Goal: Transaction & Acquisition: Purchase product/service

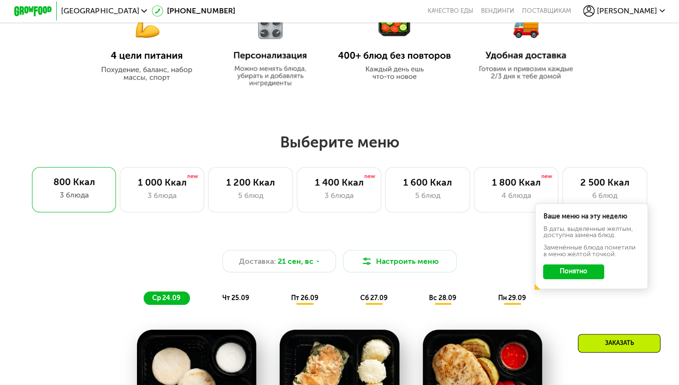
scroll to position [473, 0]
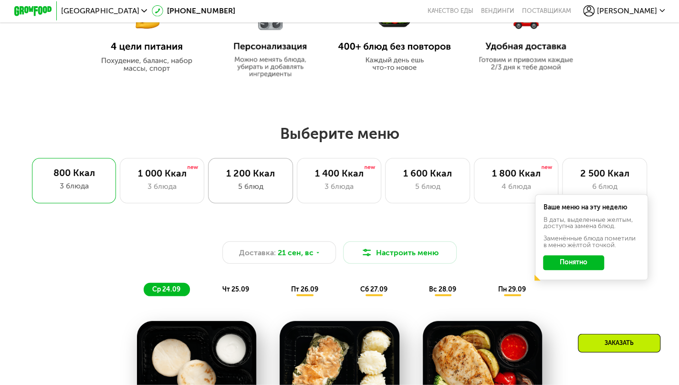
click at [263, 178] on div "1 200 Ккал" at bounding box center [250, 173] width 65 height 11
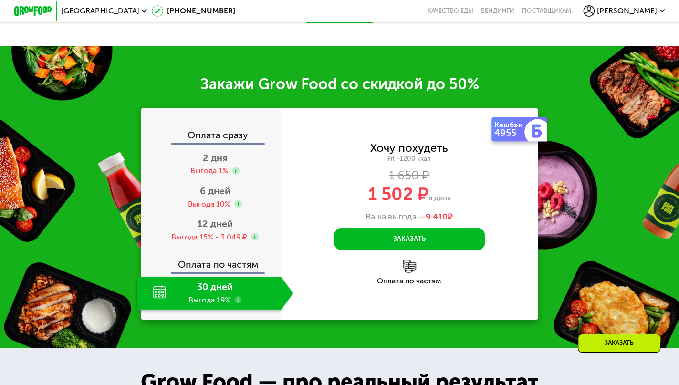
scroll to position [1056, 0]
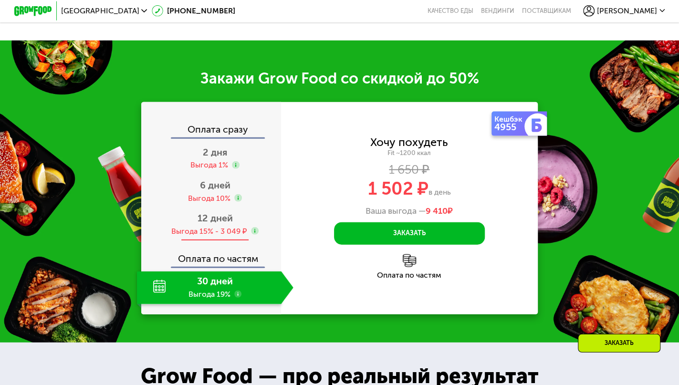
click at [207, 224] on span "12 дней" at bounding box center [214, 217] width 35 height 11
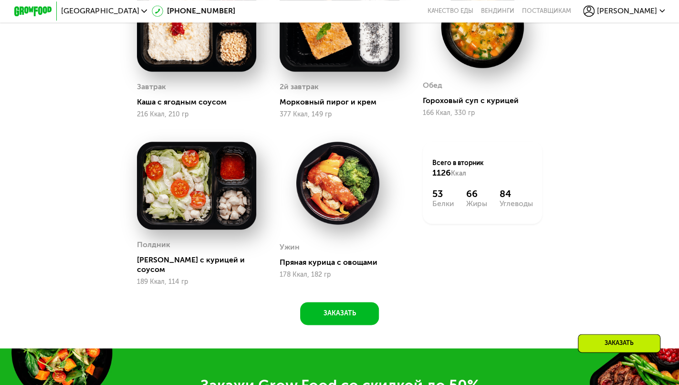
scroll to position [816, 0]
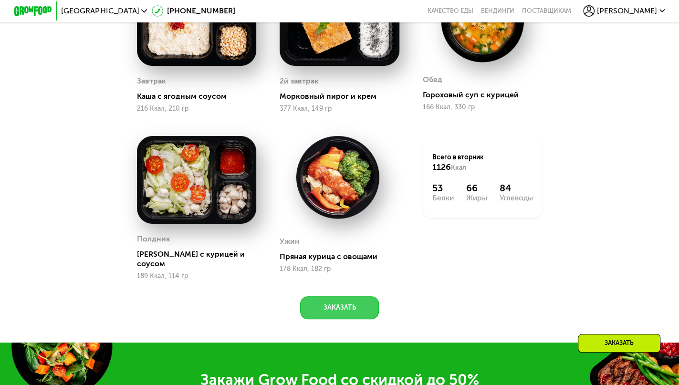
click at [344, 310] on button "Заказать" at bounding box center [339, 307] width 79 height 22
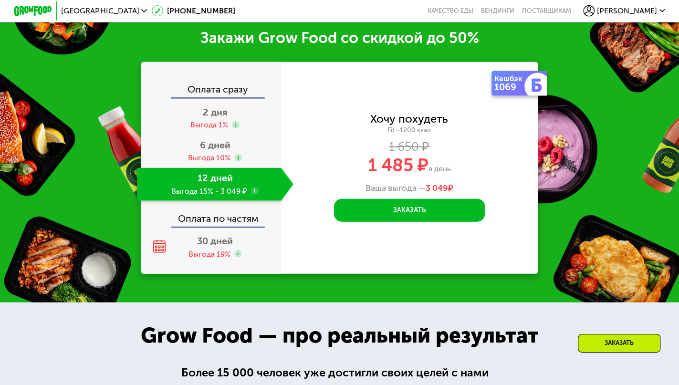
scroll to position [1158, 0]
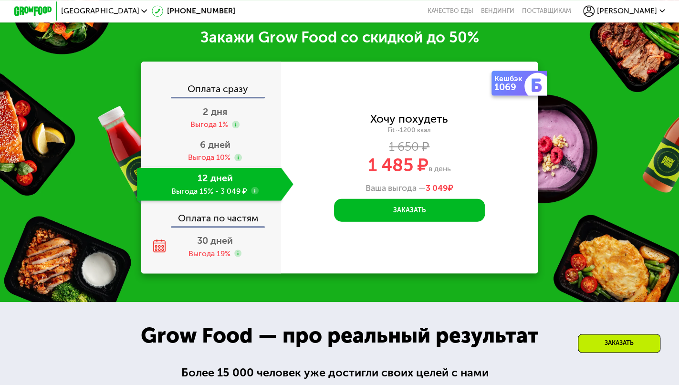
click at [278, 185] on div "12 дней Выгода 15% - 3 049 ₽" at bounding box center [209, 183] width 144 height 33
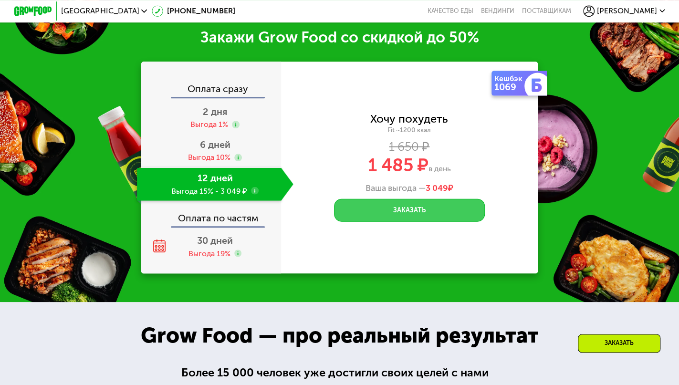
click at [409, 214] on button "Заказать" at bounding box center [409, 209] width 151 height 22
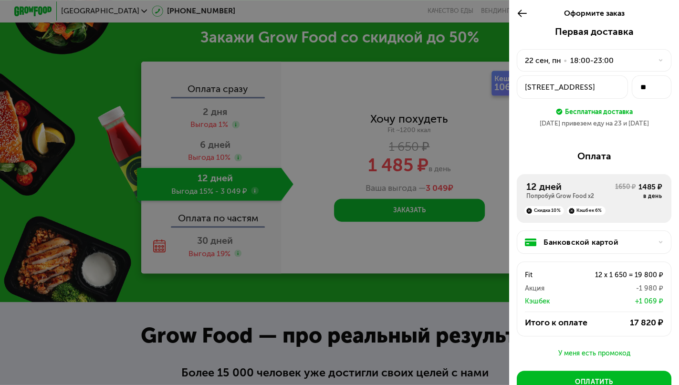
click at [658, 62] on icon at bounding box center [661, 61] width 6 height 6
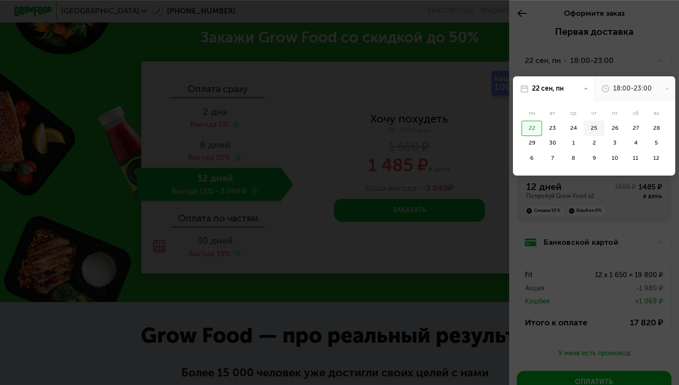
click at [591, 132] on div "25" at bounding box center [593, 128] width 21 height 15
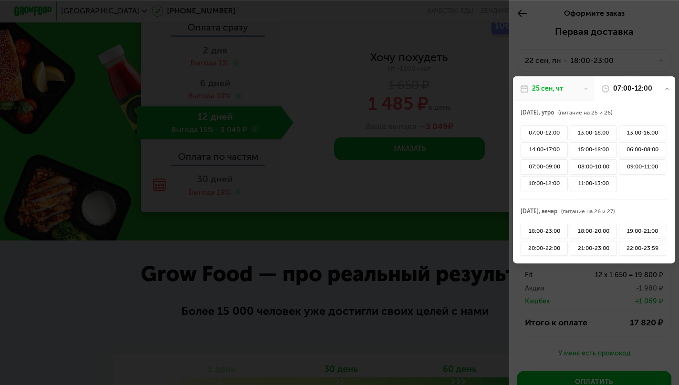
scroll to position [1223, 0]
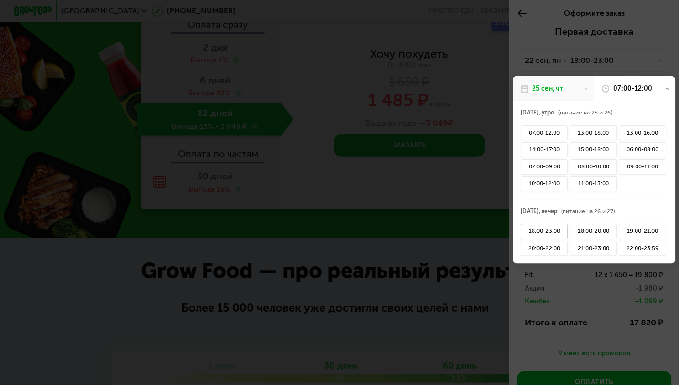
click at [545, 231] on div "18:00-23:00" at bounding box center [543, 231] width 47 height 15
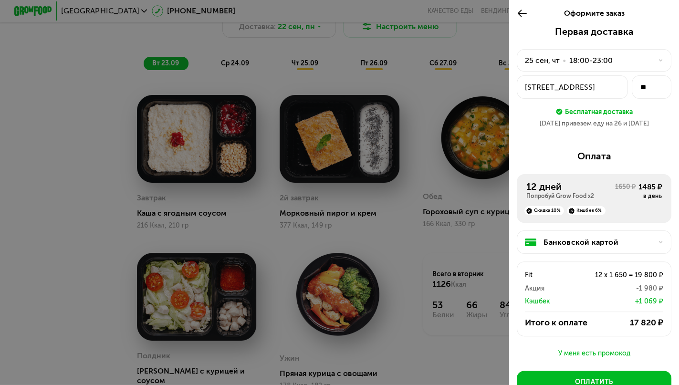
scroll to position [696, 0]
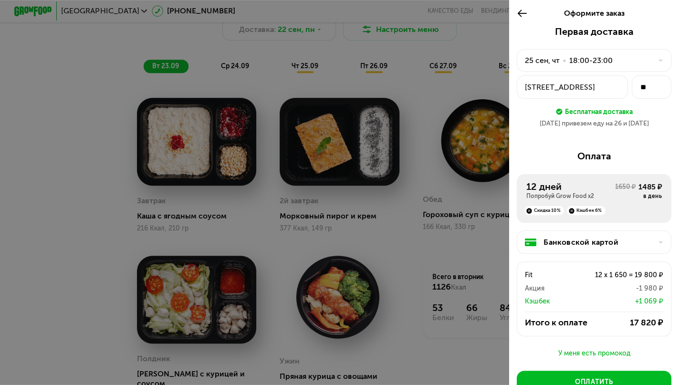
click at [518, 14] on icon at bounding box center [521, 13] width 11 height 11
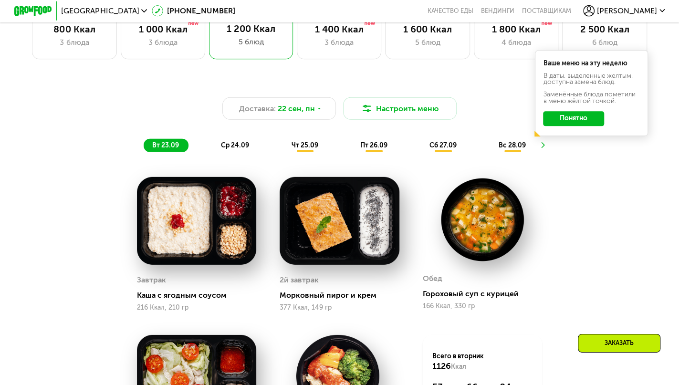
scroll to position [623, 0]
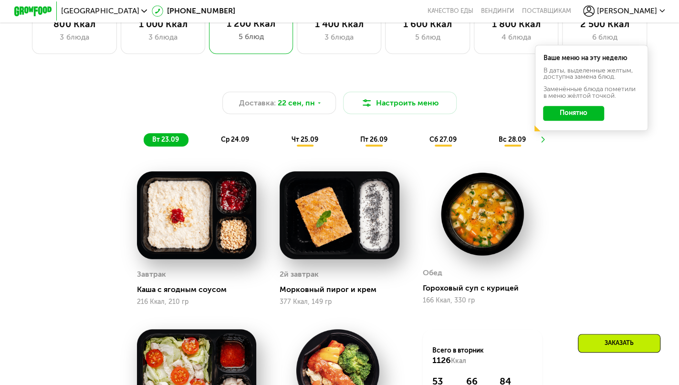
click at [311, 144] on span "чт 25.09" at bounding box center [304, 139] width 27 height 8
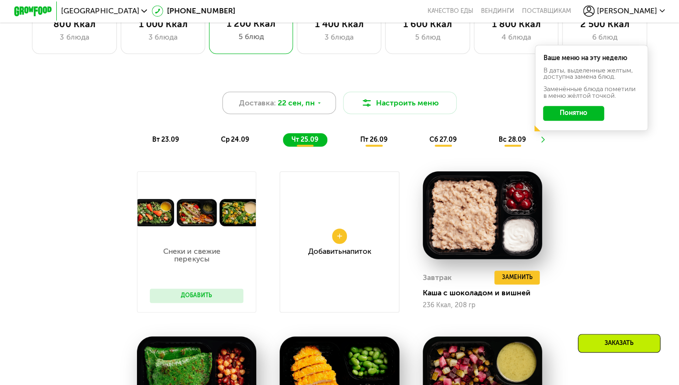
click at [317, 106] on icon at bounding box center [319, 103] width 6 height 6
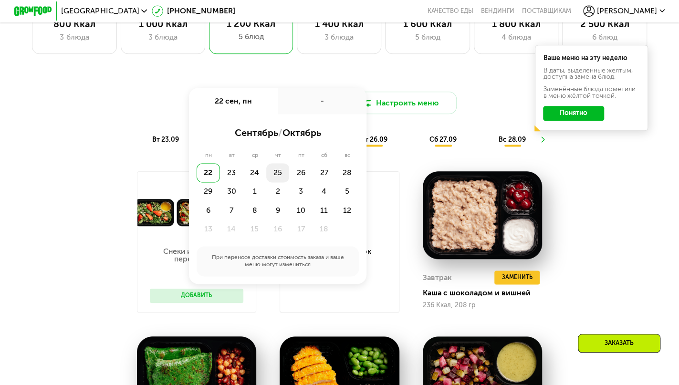
click at [279, 180] on div "25" at bounding box center [277, 172] width 23 height 19
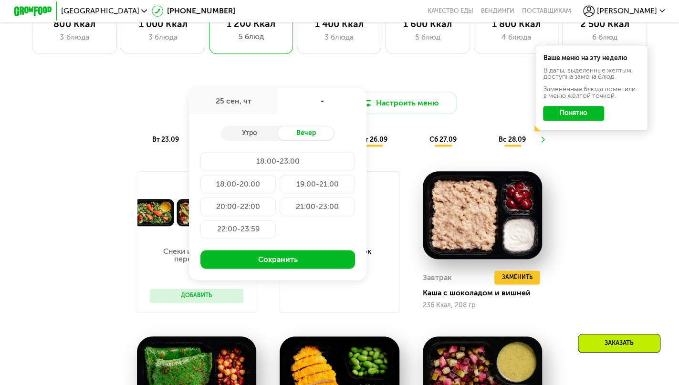
click at [246, 194] on div "18:00-20:00" at bounding box center [237, 184] width 75 height 19
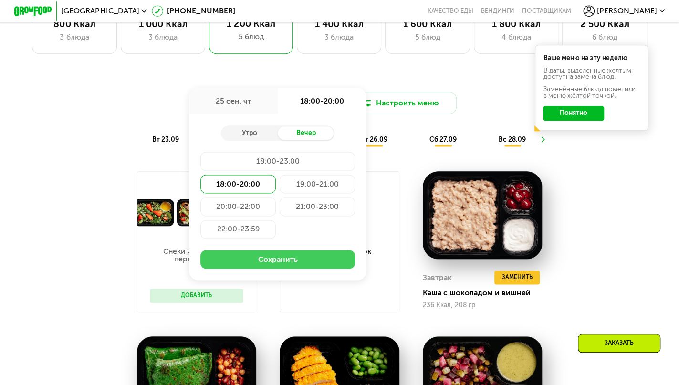
click at [292, 266] on button "Сохранить" at bounding box center [277, 259] width 154 height 19
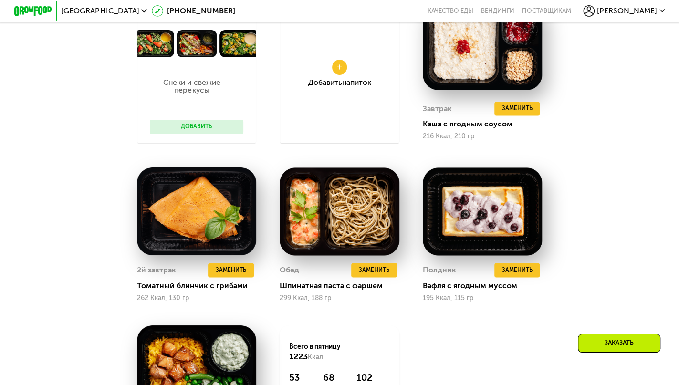
scroll to position [816, 0]
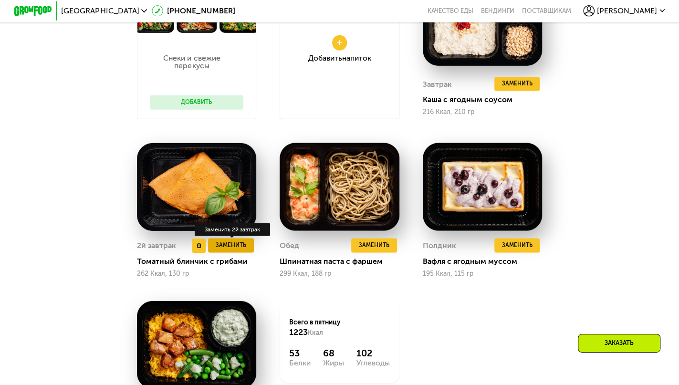
click at [231, 250] on span "Заменить" at bounding box center [231, 246] width 31 height 10
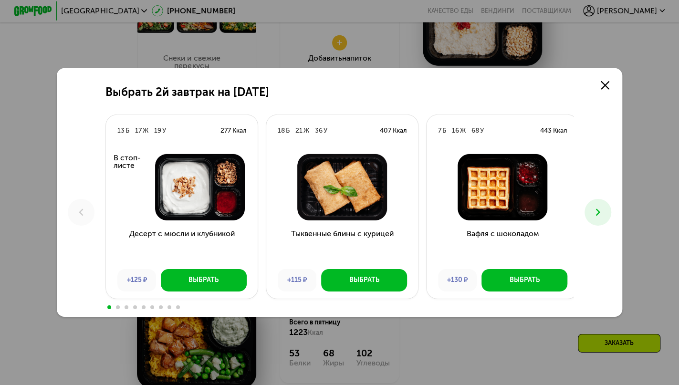
click at [603, 216] on icon at bounding box center [597, 211] width 11 height 11
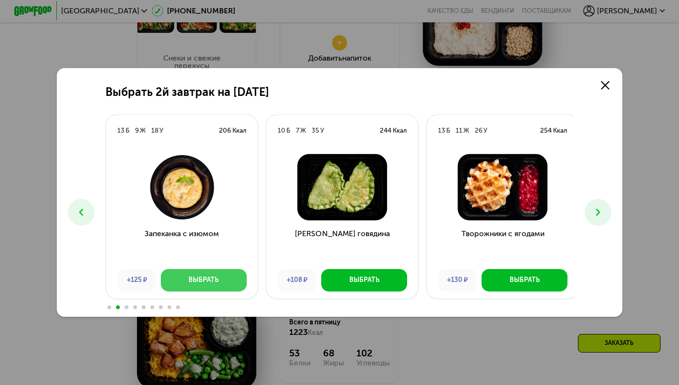
click at [196, 282] on div "Выбрать" at bounding box center [203, 280] width 30 height 10
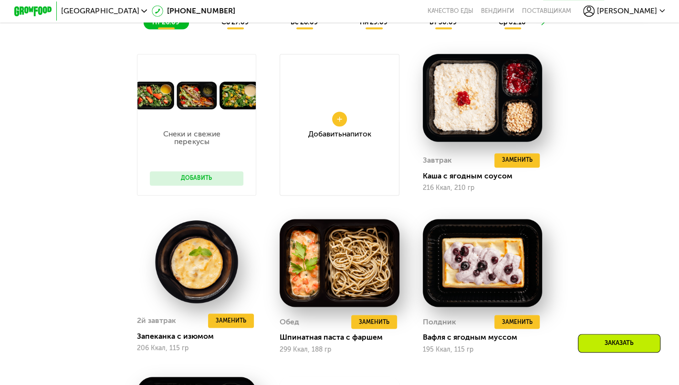
scroll to position [615, 0]
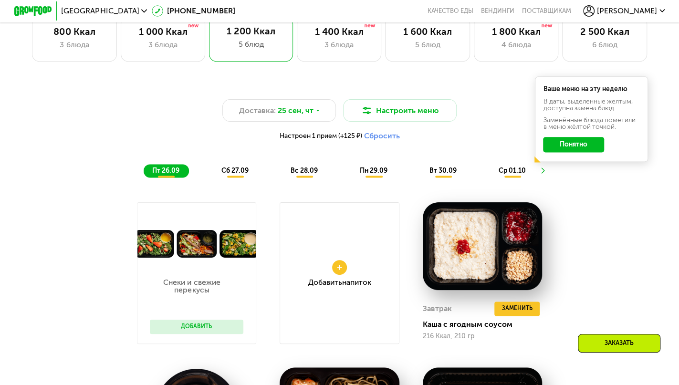
click at [228, 177] on div "сб 27.09" at bounding box center [235, 170] width 45 height 13
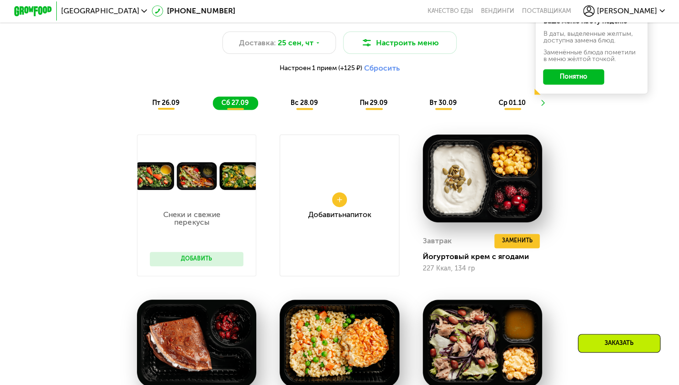
scroll to position [680, 0]
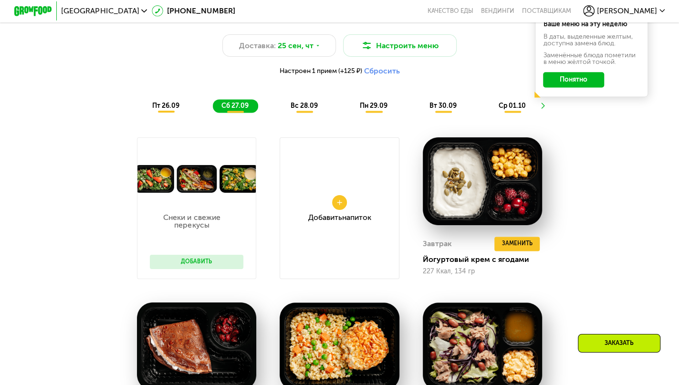
click at [309, 110] on span "вс 28.09" at bounding box center [303, 106] width 27 height 8
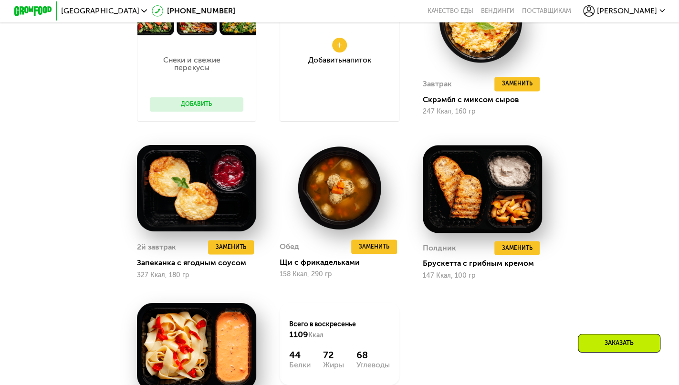
scroll to position [841, 0]
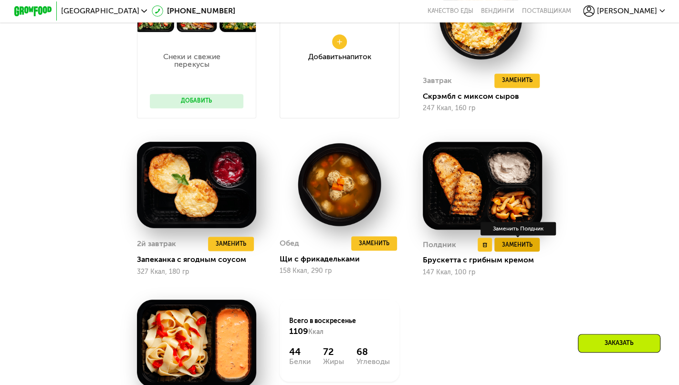
click at [521, 249] on span "Заменить" at bounding box center [517, 245] width 31 height 10
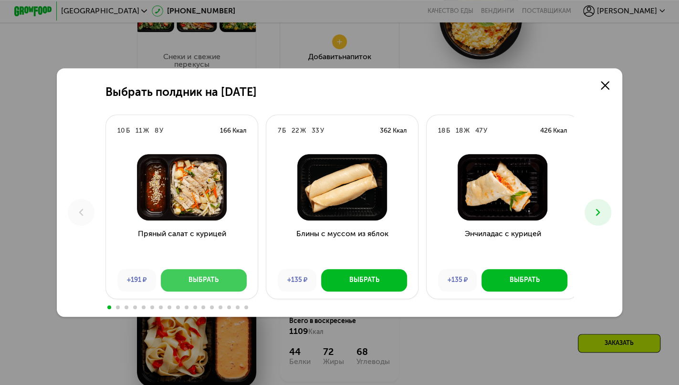
click at [204, 279] on div "Выбрать" at bounding box center [203, 280] width 30 height 10
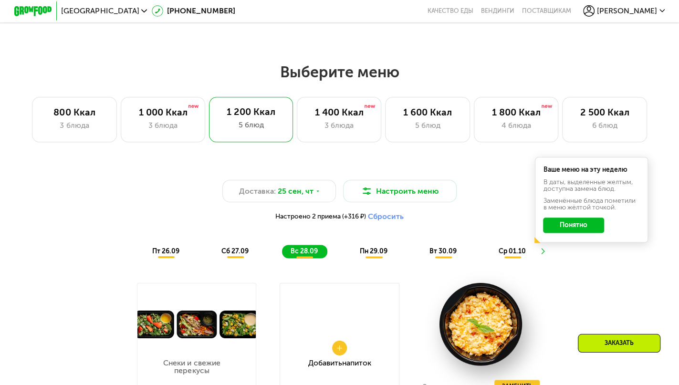
scroll to position [538, 0]
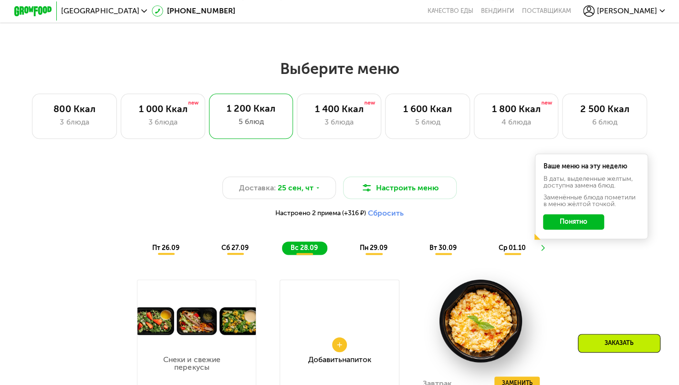
click at [374, 255] on div "пн 29.09" at bounding box center [374, 247] width 46 height 13
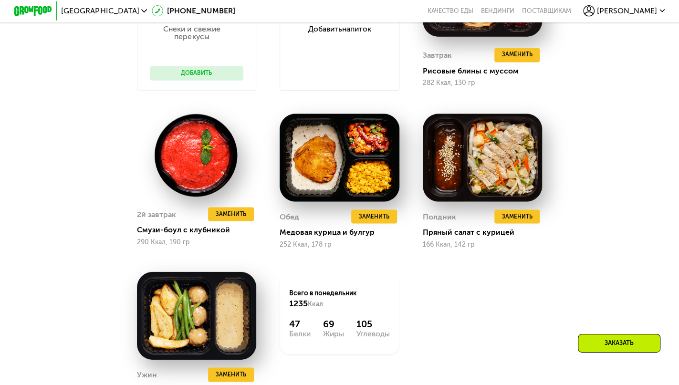
scroll to position [825, 0]
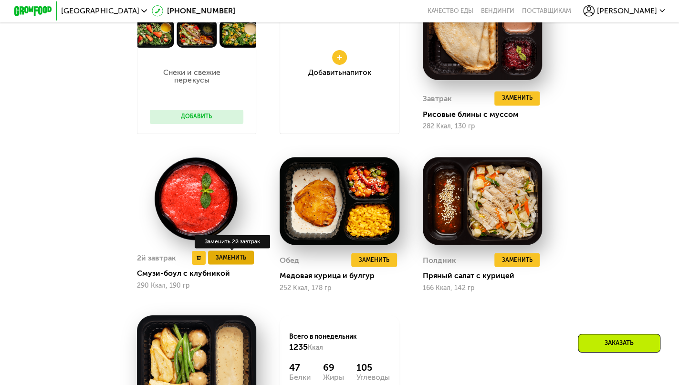
click at [226, 263] on span "Заменить" at bounding box center [231, 258] width 31 height 10
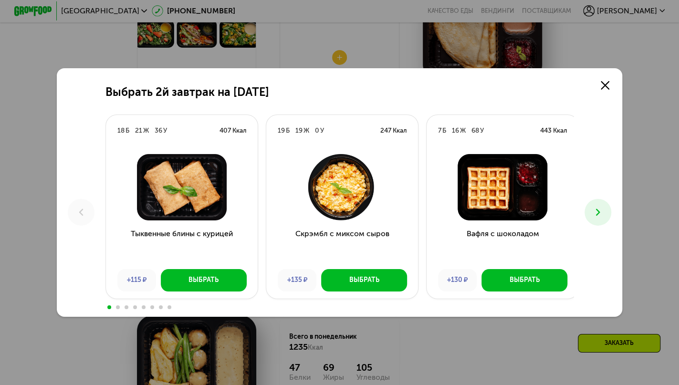
click at [598, 213] on icon at bounding box center [597, 211] width 11 height 11
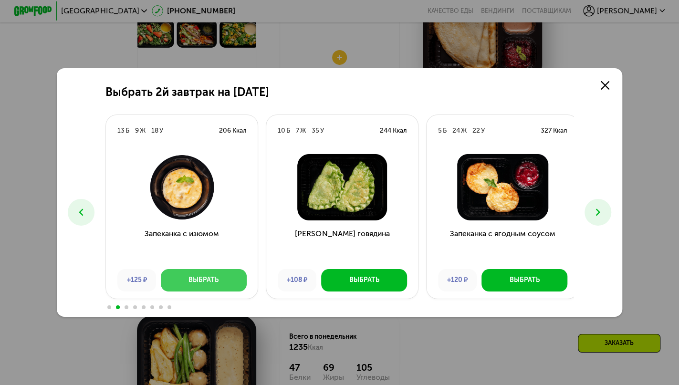
click at [196, 281] on div "Выбрать" at bounding box center [203, 280] width 30 height 10
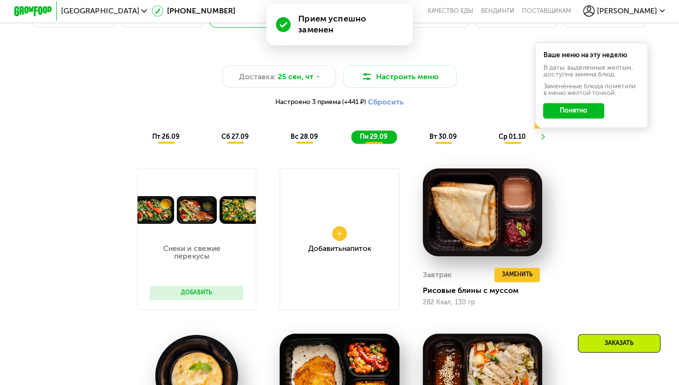
scroll to position [661, 0]
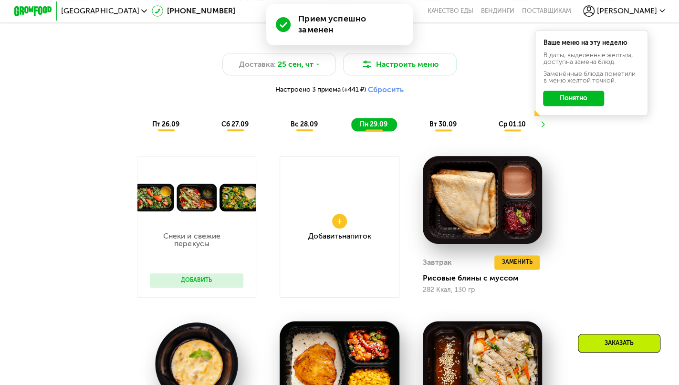
click at [446, 128] on span "вт 30.09" at bounding box center [442, 124] width 27 height 8
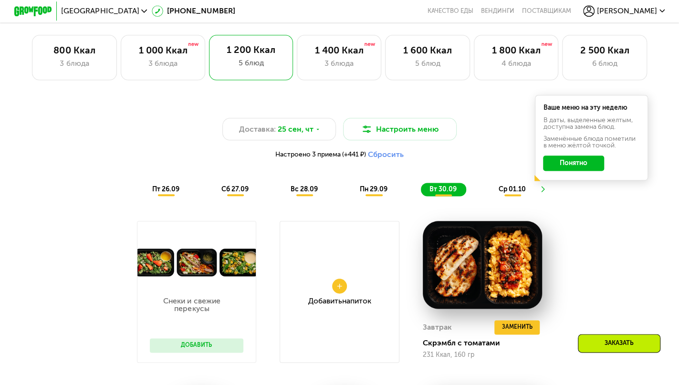
scroll to position [587, 0]
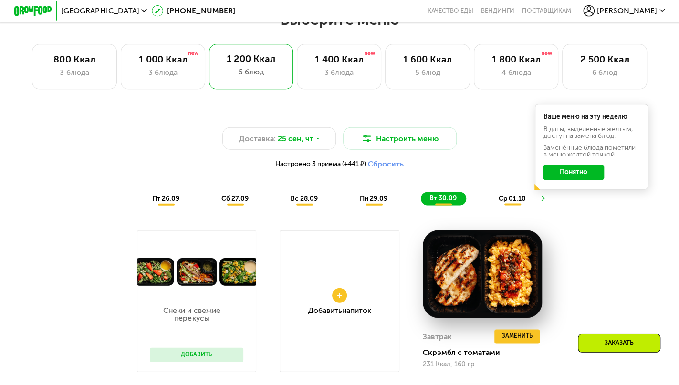
click at [516, 203] on span "ср 01.10" at bounding box center [511, 199] width 27 height 8
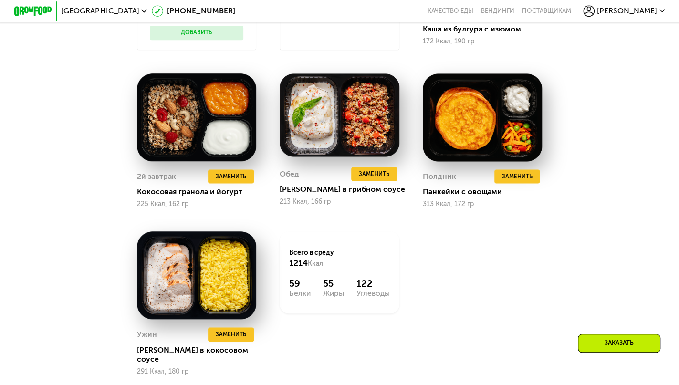
scroll to position [915, 0]
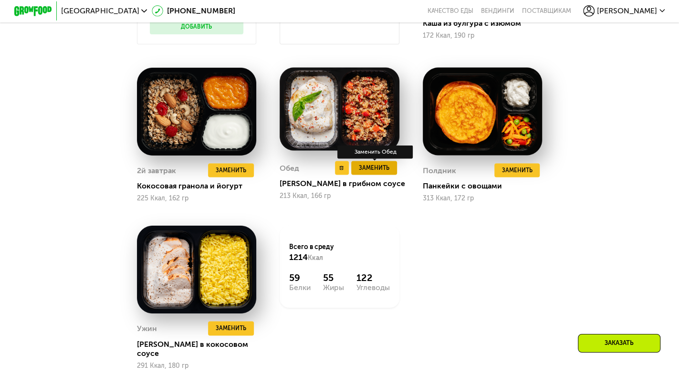
click at [365, 173] on span "Заменить" at bounding box center [374, 169] width 31 height 10
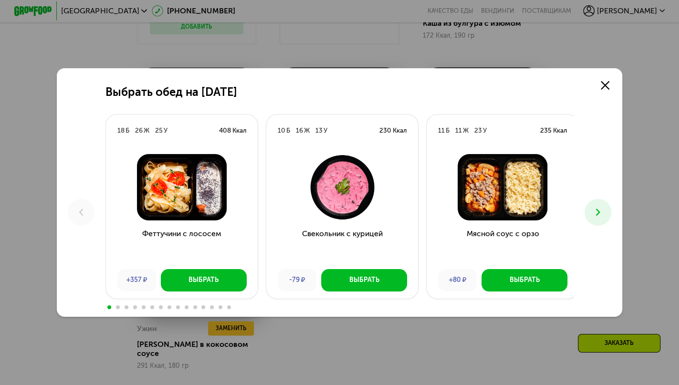
click at [597, 216] on icon at bounding box center [597, 211] width 11 height 11
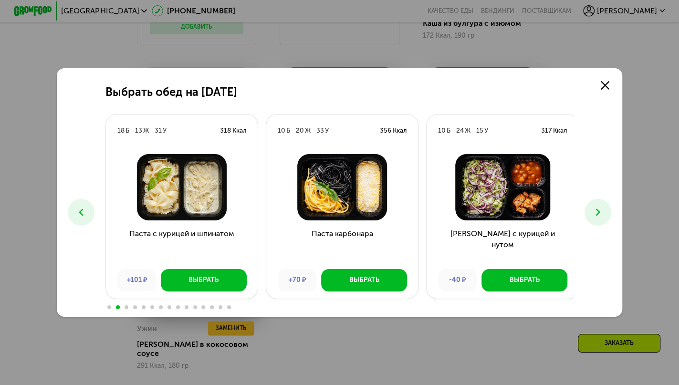
drag, startPoint x: 597, startPoint y: 222, endPoint x: 597, endPoint y: 216, distance: 5.7
click at [597, 216] on icon at bounding box center [597, 211] width 11 height 11
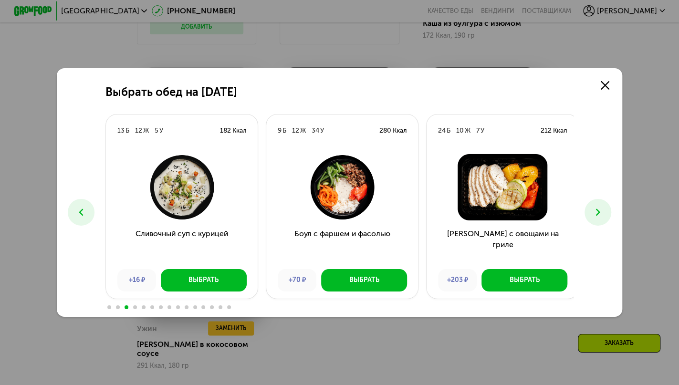
click at [597, 216] on icon at bounding box center [597, 211] width 11 height 11
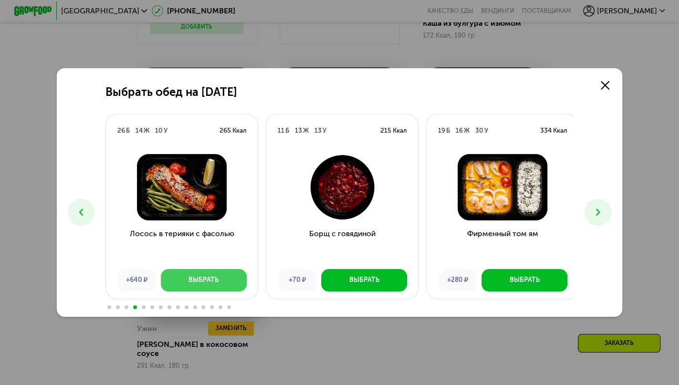
click at [203, 282] on div "Выбрать" at bounding box center [203, 280] width 30 height 10
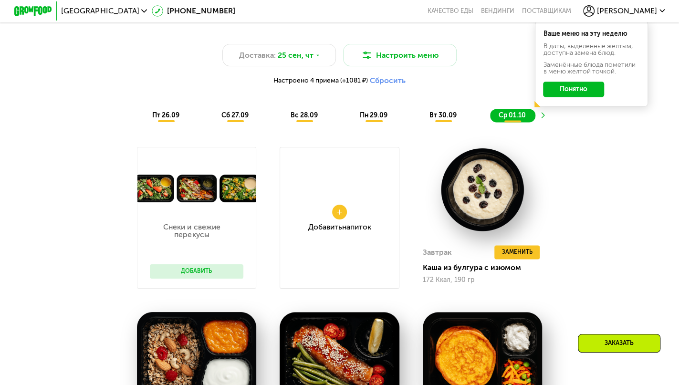
scroll to position [609, 0]
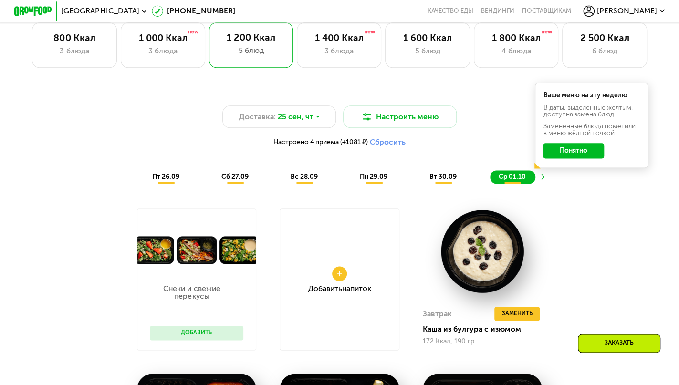
click at [544, 180] on use at bounding box center [542, 177] width 3 height 6
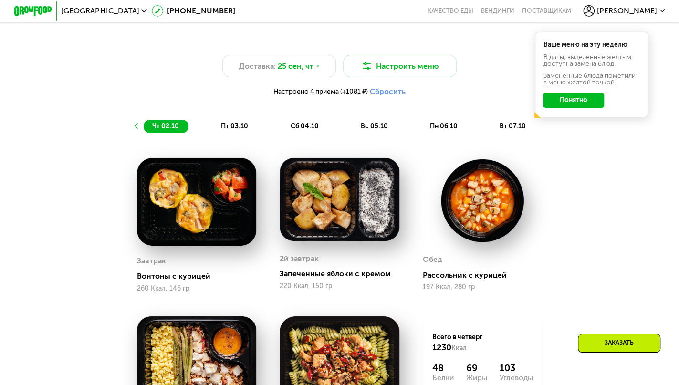
scroll to position [633, 0]
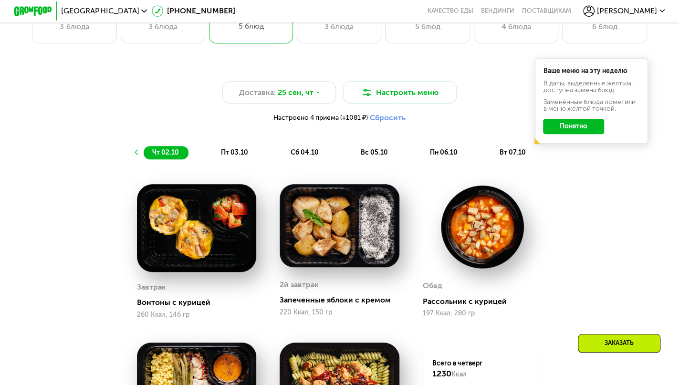
click at [235, 156] on span "пт 03.10" at bounding box center [234, 152] width 27 height 8
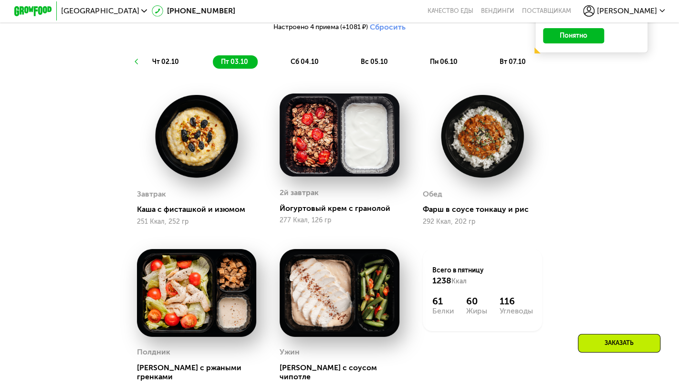
scroll to position [668, 0]
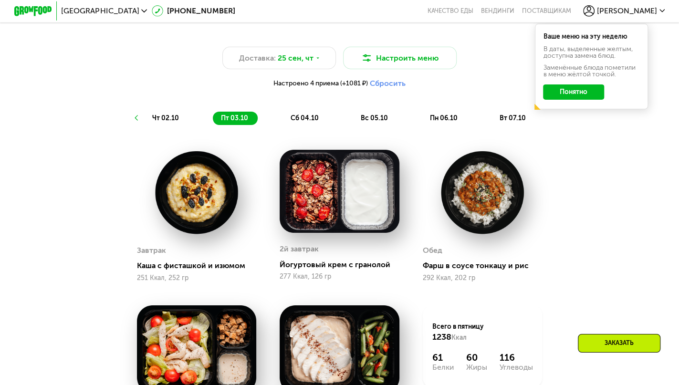
click at [306, 122] on span "сб 04.10" at bounding box center [304, 118] width 28 height 8
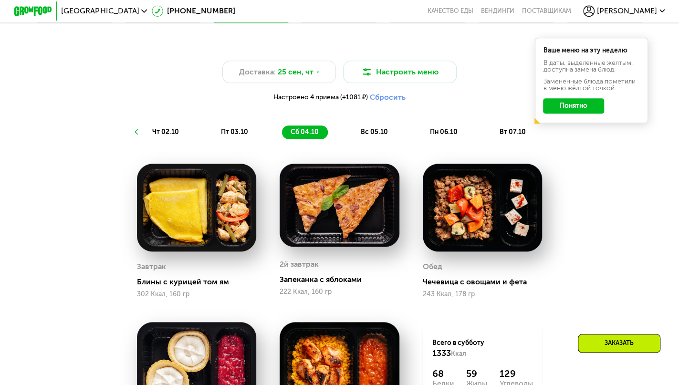
scroll to position [639, 0]
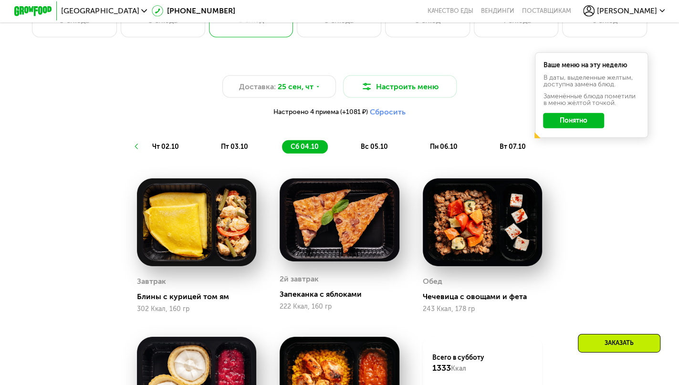
click at [376, 151] on span "вс 05.10" at bounding box center [373, 147] width 27 height 8
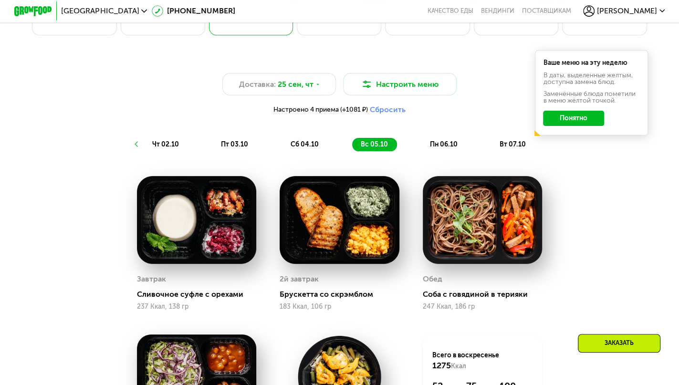
scroll to position [644, 0]
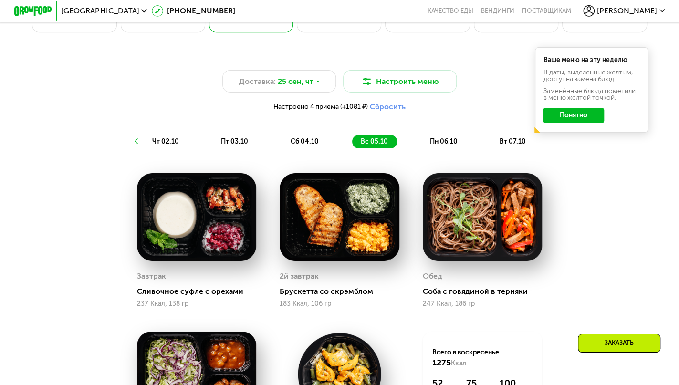
click at [439, 145] on span "пн 06.10" at bounding box center [444, 141] width 28 height 8
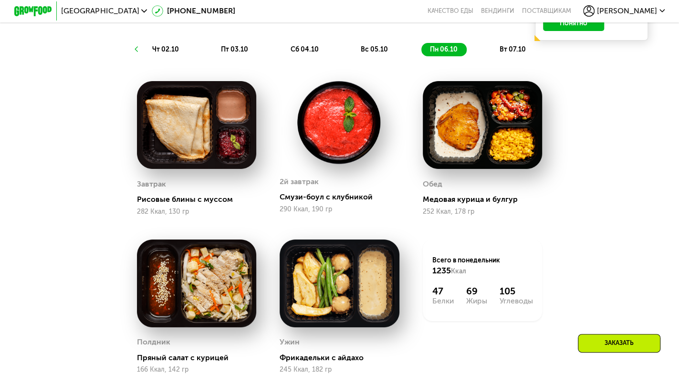
scroll to position [733, 0]
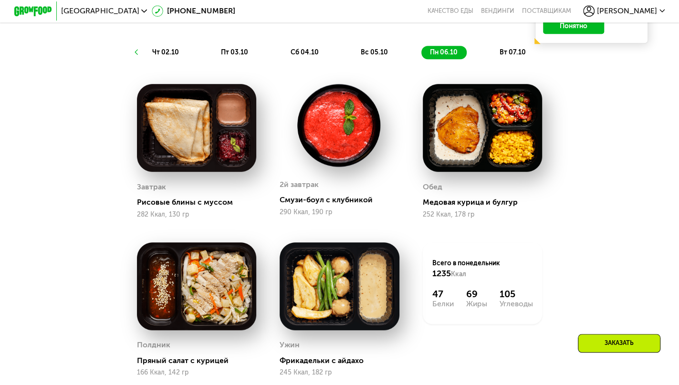
click at [343, 154] on img at bounding box center [338, 125] width 119 height 83
click at [326, 152] on img at bounding box center [338, 125] width 119 height 83
click at [515, 56] on span "вт 07.10" at bounding box center [512, 52] width 26 height 8
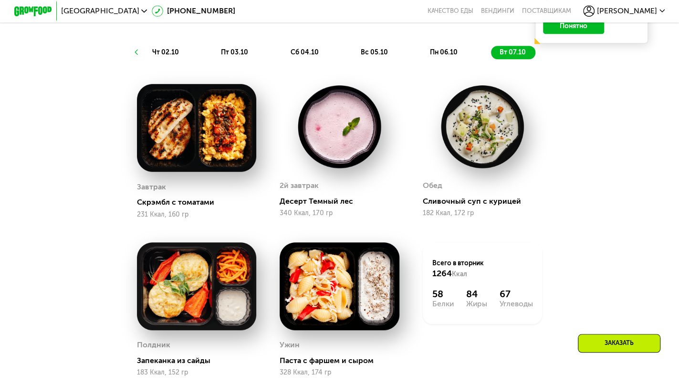
click at [614, 350] on div "Заказать" at bounding box center [618, 343] width 82 height 19
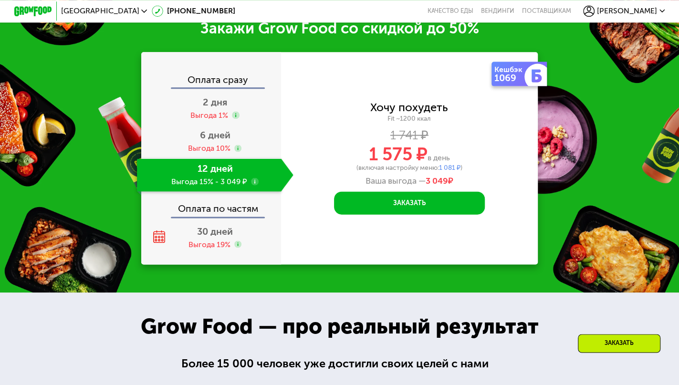
scroll to position [1182, 0]
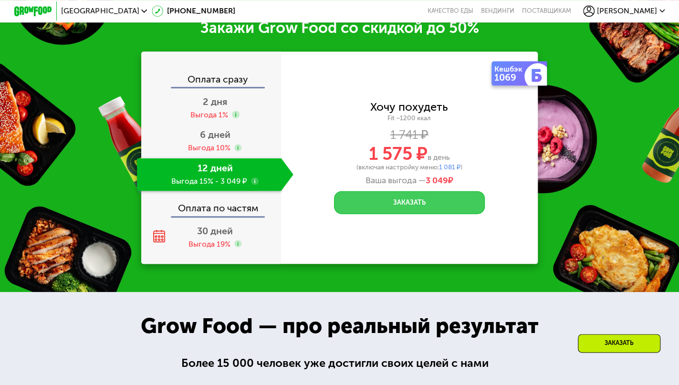
click at [407, 213] on button "Заказать" at bounding box center [409, 202] width 151 height 22
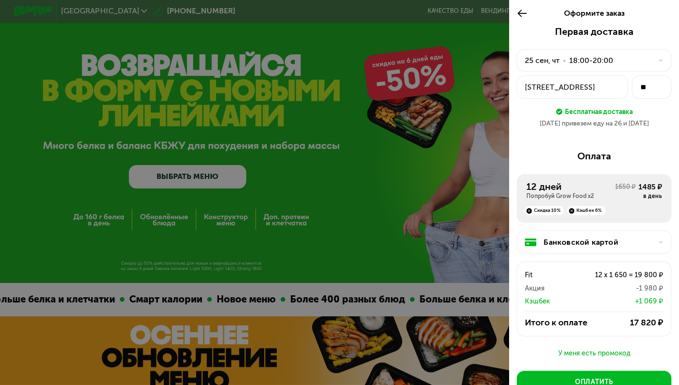
drag, startPoint x: 684, startPoint y: 20, endPoint x: 686, endPoint y: 32, distance: 12.2
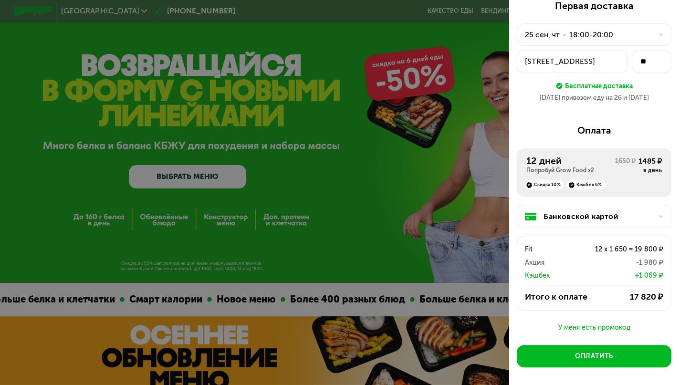
scroll to position [27, 0]
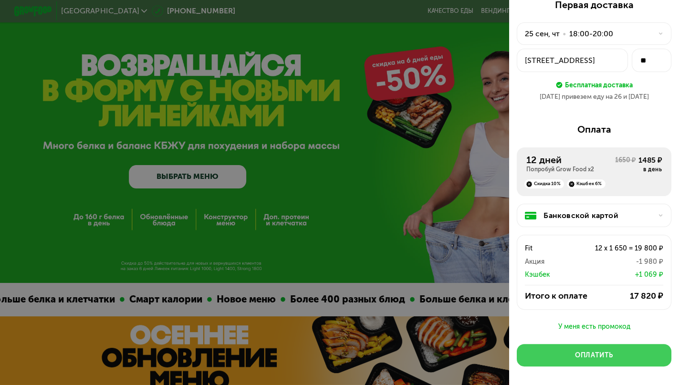
click at [589, 359] on div "Оплатить" at bounding box center [594, 355] width 38 height 10
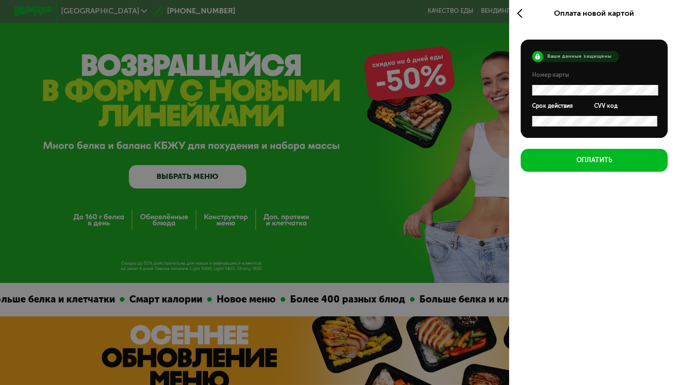
scroll to position [0, 0]
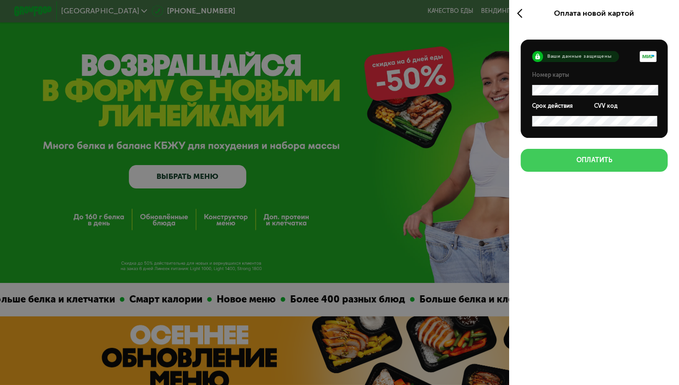
click at [596, 162] on div "Оплатить" at bounding box center [594, 160] width 36 height 10
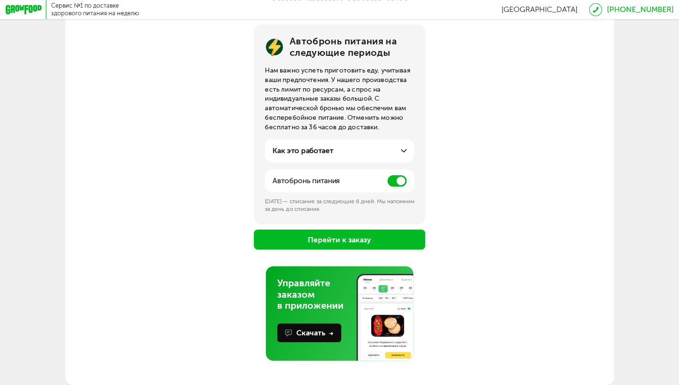
scroll to position [115, 0]
click at [339, 244] on button "Перейти к заказу" at bounding box center [340, 239] width 172 height 20
